Goal: Find specific page/section

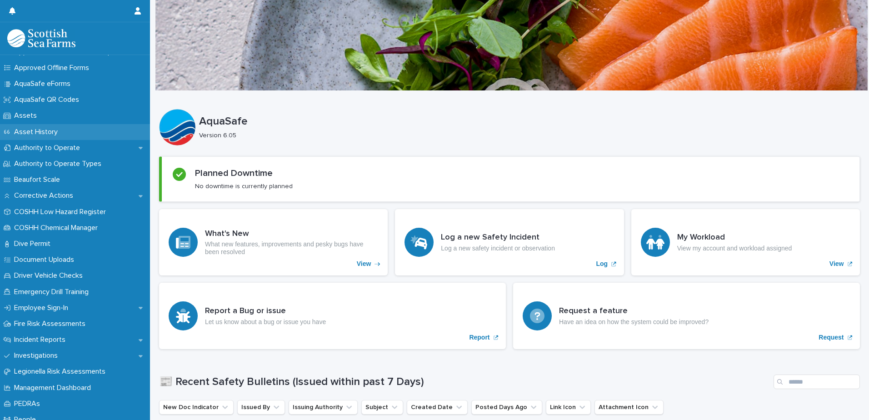
scroll to position [136, 0]
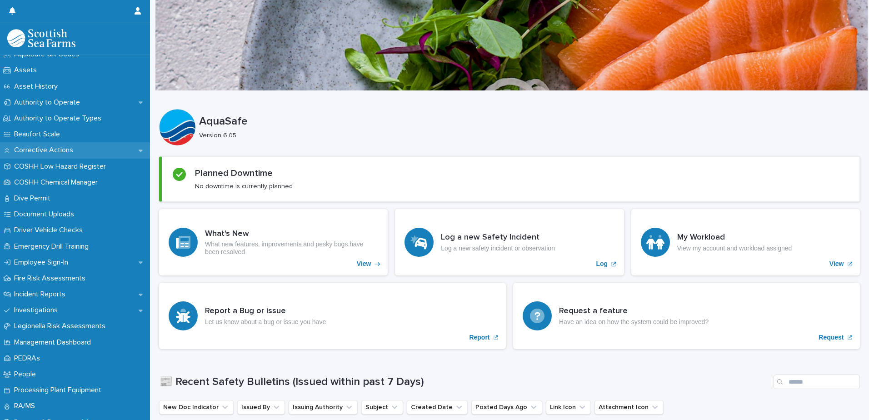
drag, startPoint x: 93, startPoint y: 151, endPoint x: 90, endPoint y: 142, distance: 9.1
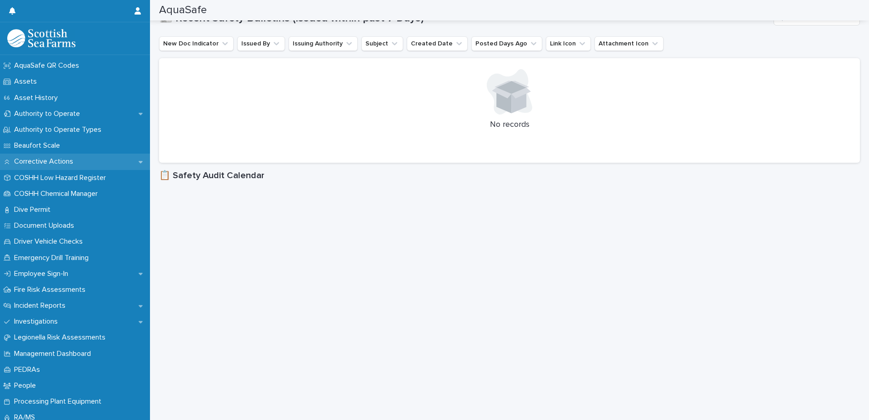
scroll to position [110, 0]
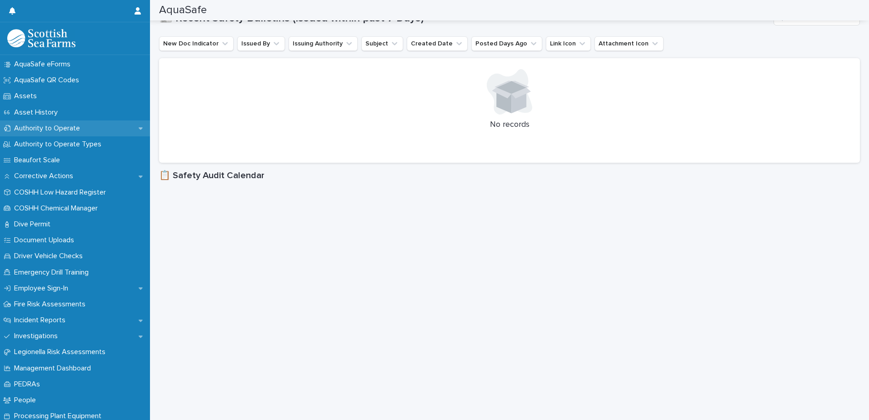
click at [139, 125] on icon at bounding box center [141, 128] width 4 height 6
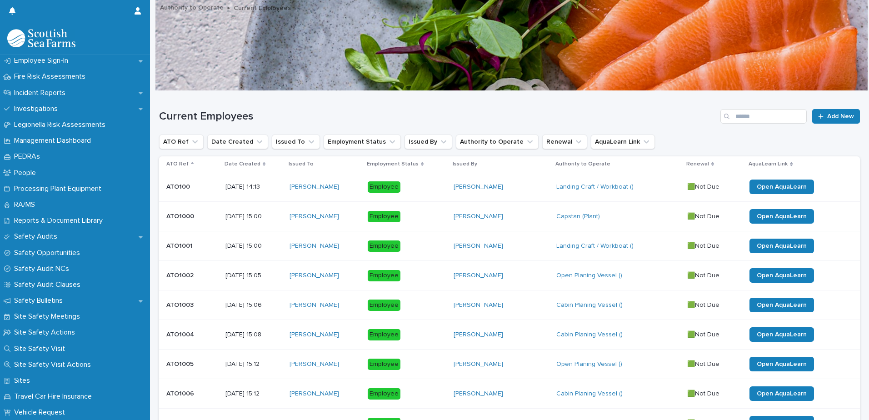
scroll to position [145, 0]
